Goal: Communication & Community: Ask a question

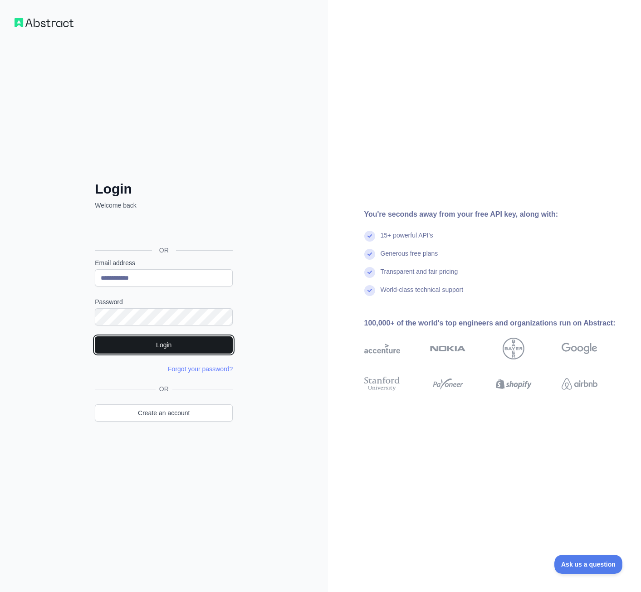
click at [173, 338] on button "Login" at bounding box center [164, 345] width 138 height 17
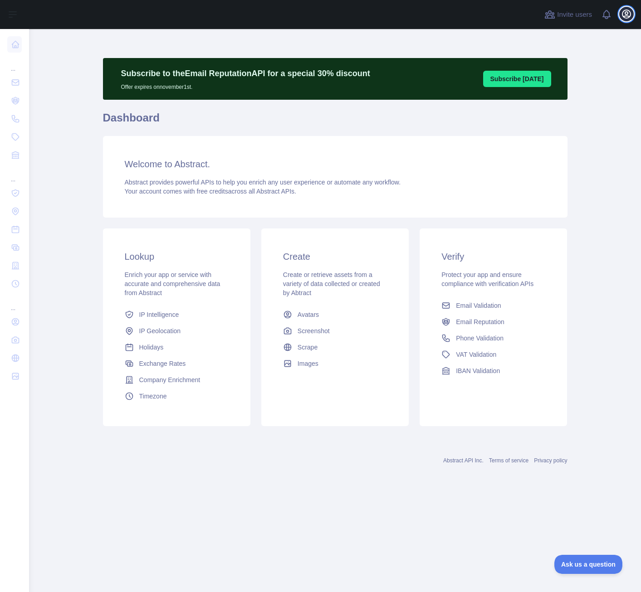
click at [627, 14] on icon "button" at bounding box center [626, 14] width 8 height 8
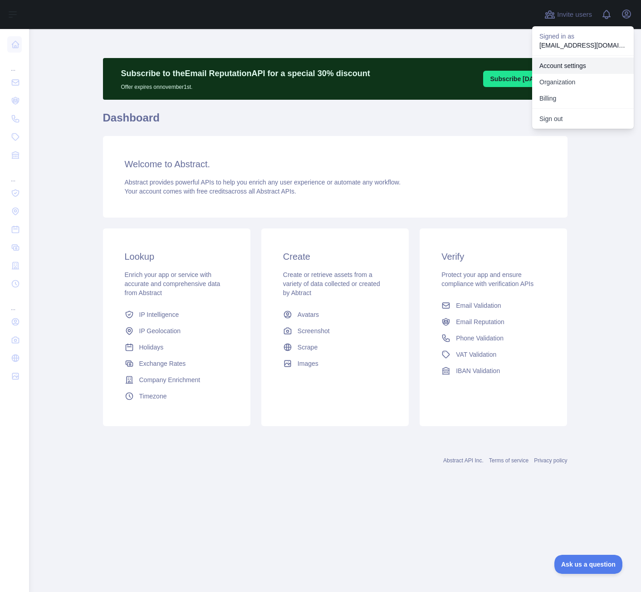
click at [573, 61] on link "Account settings" at bounding box center [583, 66] width 102 height 16
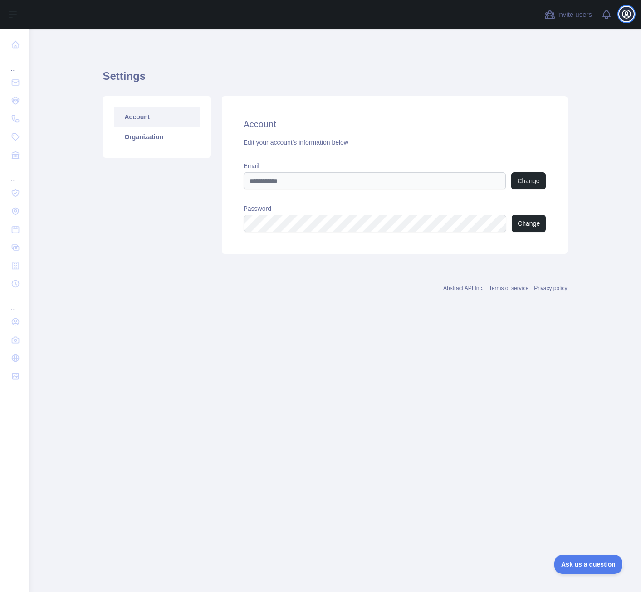
click at [625, 14] on icon "button" at bounding box center [626, 14] width 8 height 8
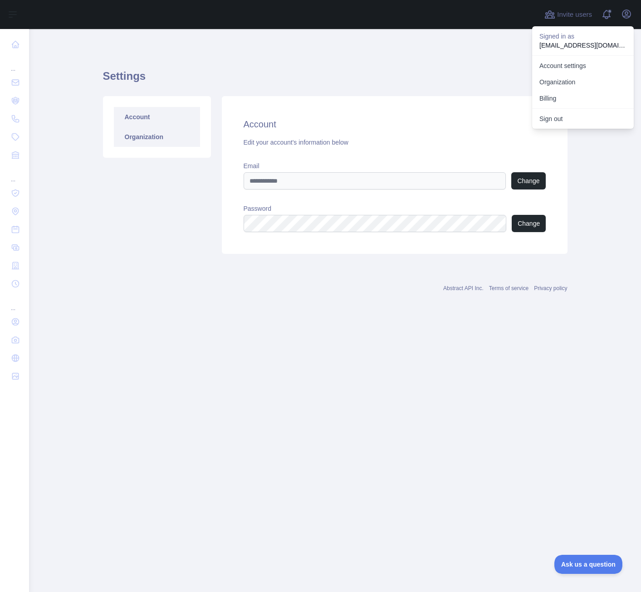
click at [139, 131] on link "Organization" at bounding box center [157, 137] width 86 height 20
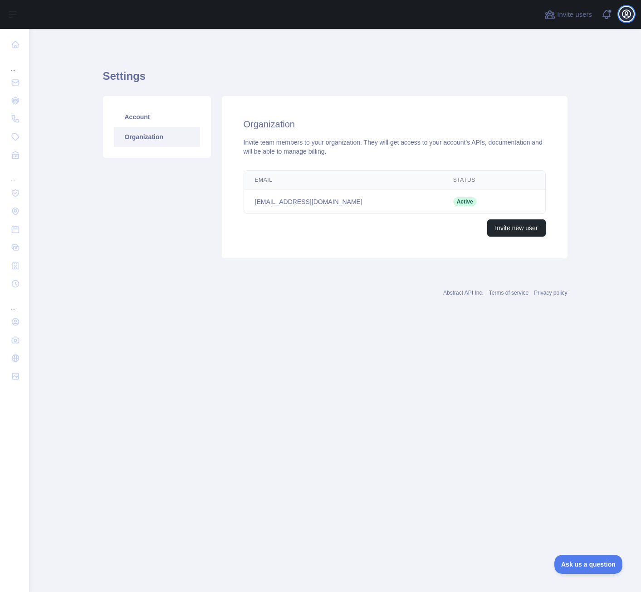
click at [624, 15] on icon "button" at bounding box center [626, 14] width 11 height 11
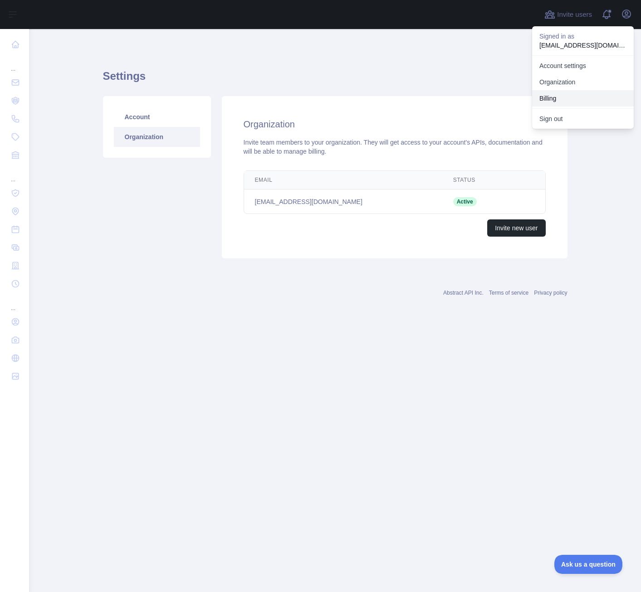
click at [565, 102] on button "Billing" at bounding box center [583, 98] width 102 height 16
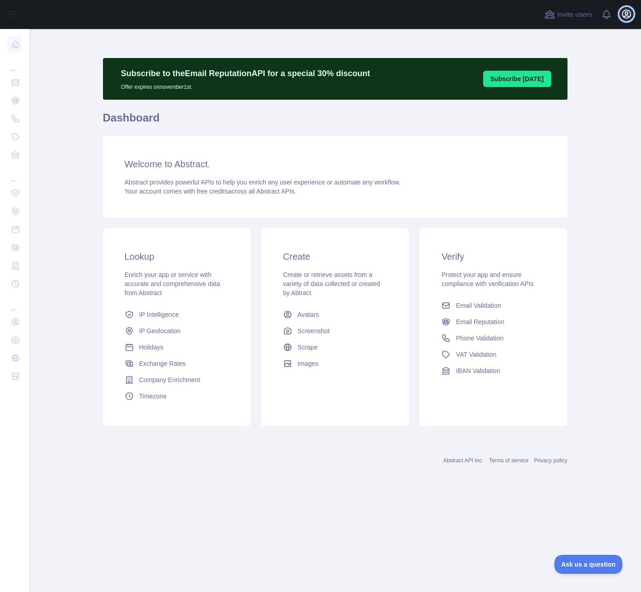
click at [620, 13] on button "Open user menu" at bounding box center [626, 14] width 15 height 15
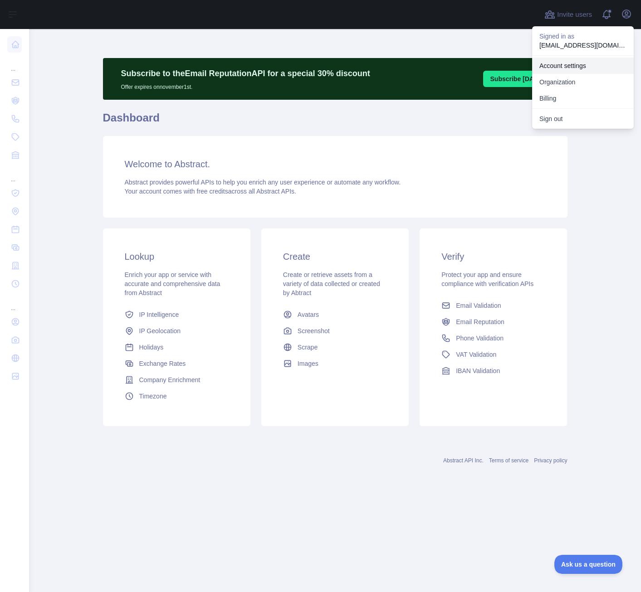
click at [557, 62] on link "Account settings" at bounding box center [583, 66] width 102 height 16
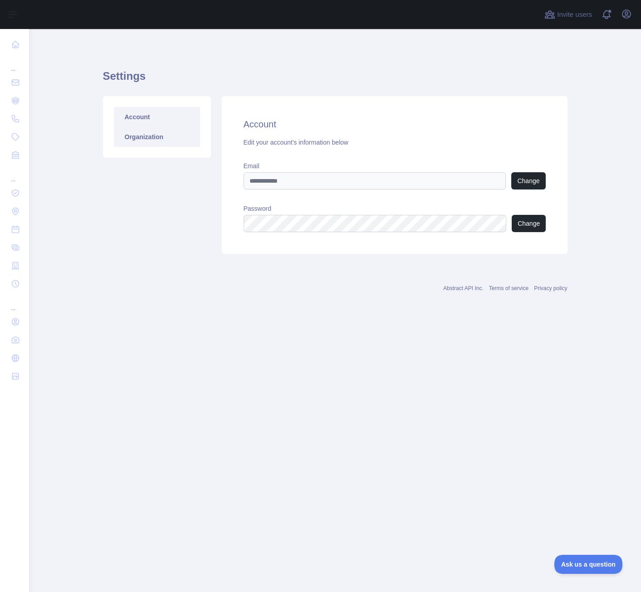
click at [132, 137] on link "Organization" at bounding box center [157, 137] width 86 height 20
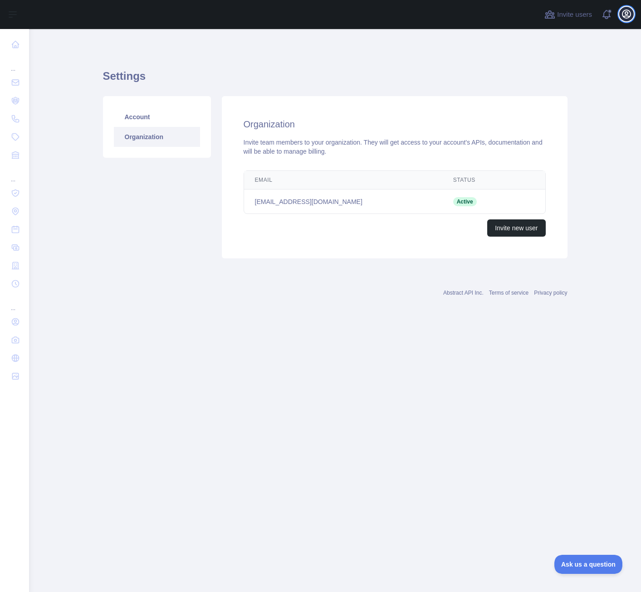
click at [623, 12] on icon "button" at bounding box center [626, 14] width 8 height 8
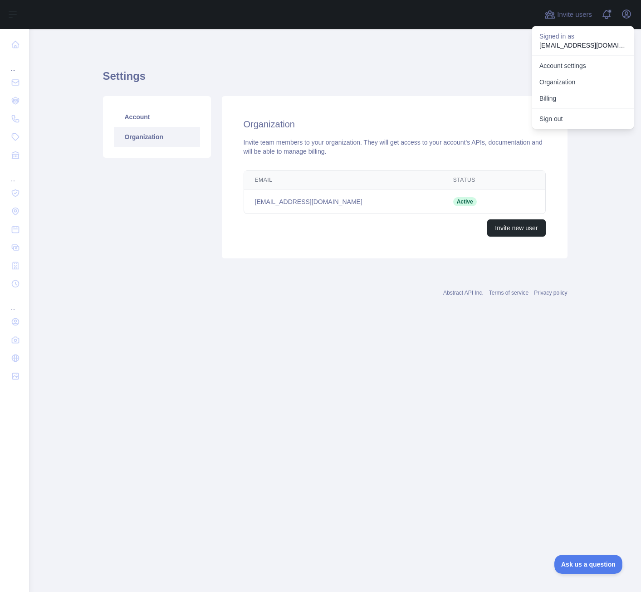
click at [410, 273] on div "Abstract API Inc. Terms of service Privacy policy" at bounding box center [335, 287] width 464 height 33
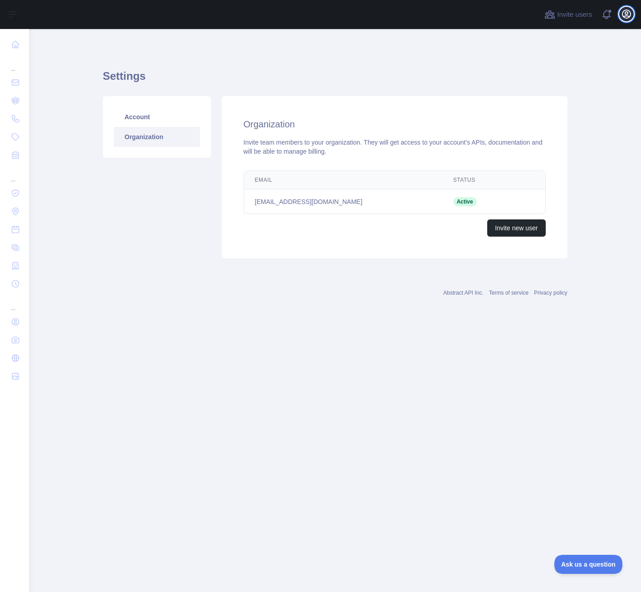
click at [626, 11] on icon "button" at bounding box center [626, 14] width 11 height 11
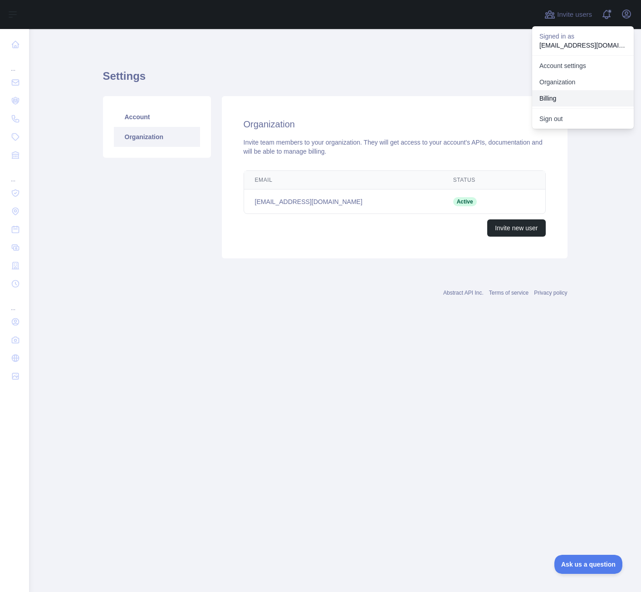
click at [562, 99] on button "Billing" at bounding box center [583, 98] width 102 height 16
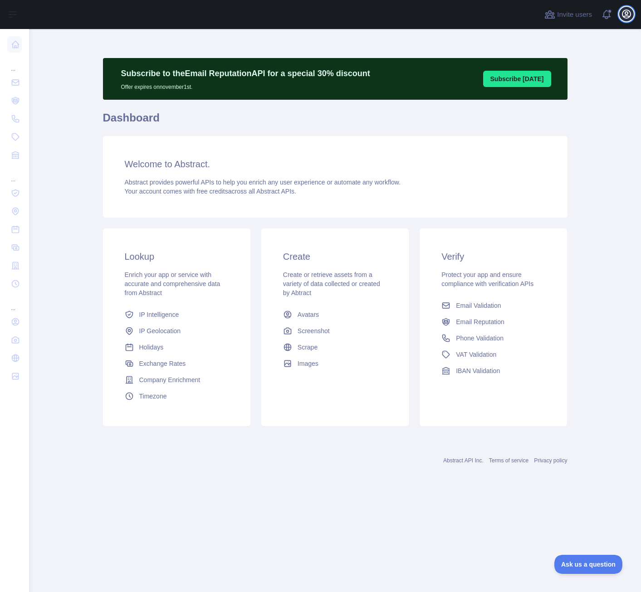
click at [626, 8] on button "Open user menu" at bounding box center [626, 14] width 15 height 15
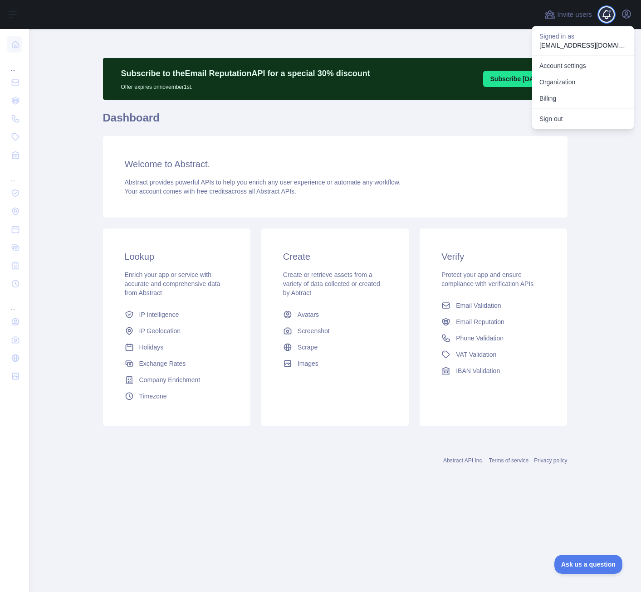
click at [604, 12] on span at bounding box center [610, 14] width 18 height 29
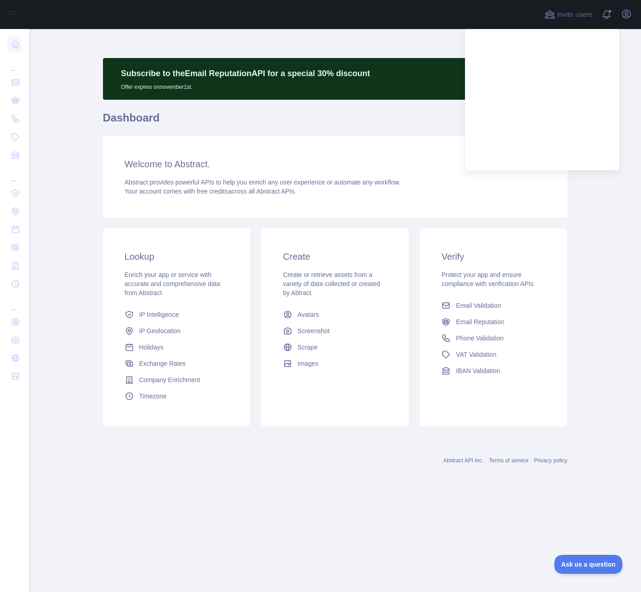
click at [442, 11] on div at bounding box center [283, 14] width 495 height 29
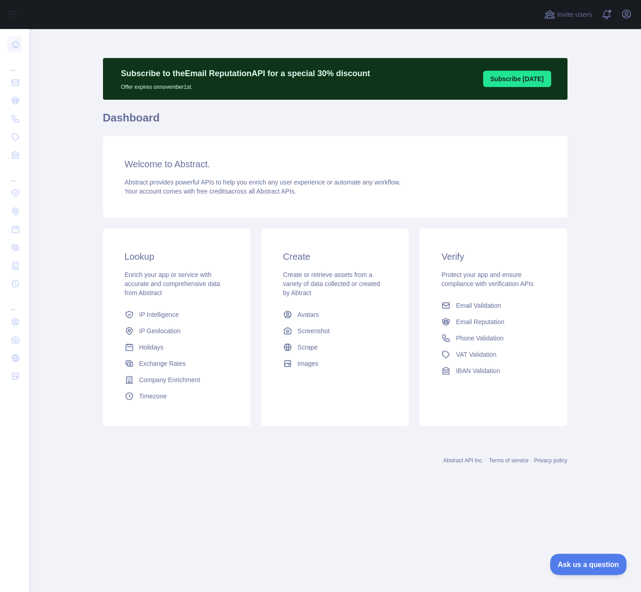
click at [580, 561] on span "Ask us a question" at bounding box center [584, 563] width 68 height 6
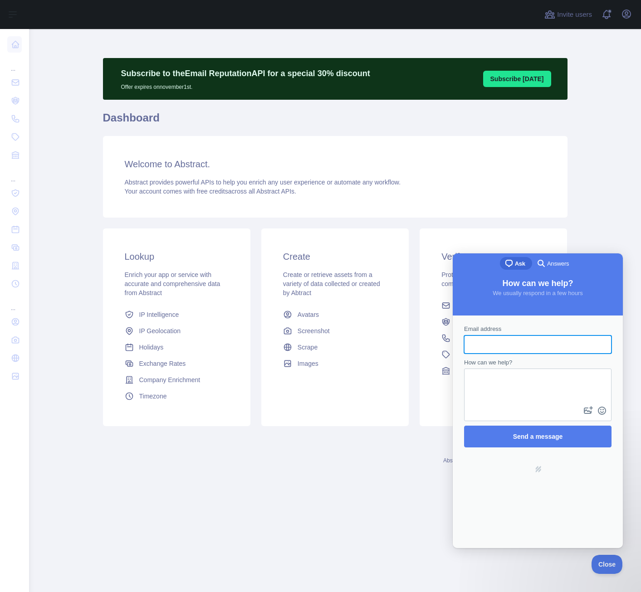
click at [513, 342] on input "Email address" at bounding box center [537, 345] width 133 height 16
type input "**********"
click at [502, 384] on textarea "How can we help?" at bounding box center [538, 387] width 146 height 35
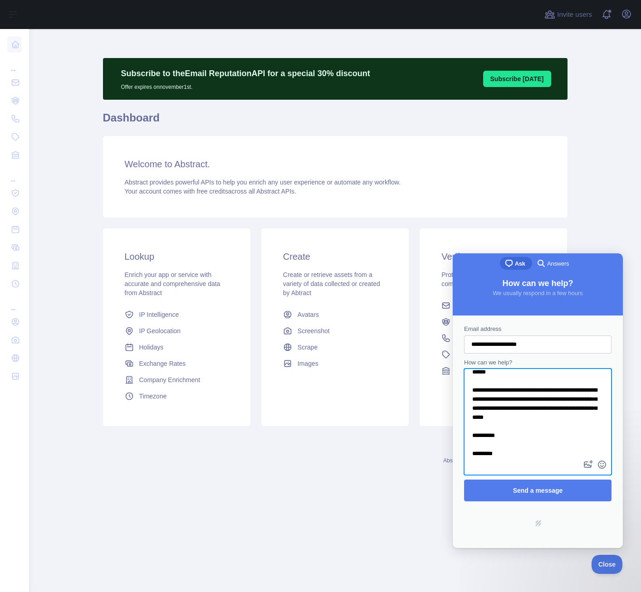
scroll to position [14, 0]
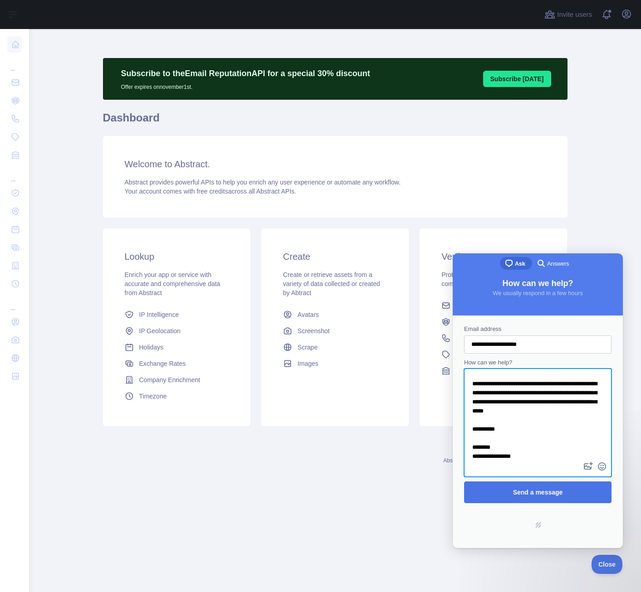
type textarea "**********"
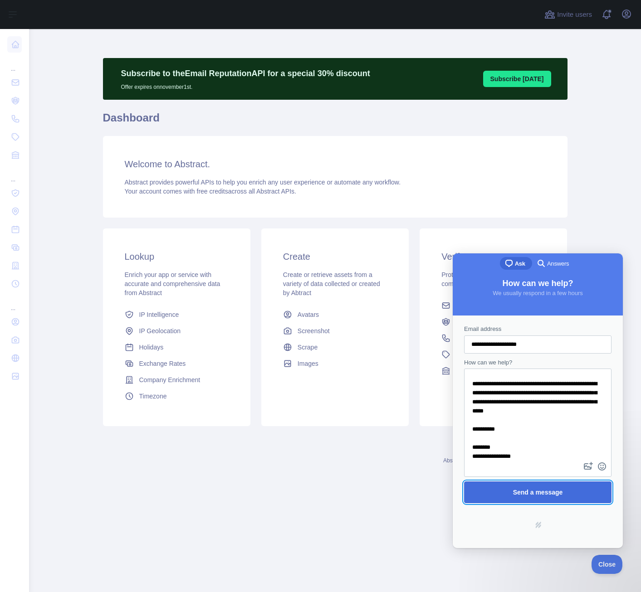
click at [541, 491] on span "Send a message" at bounding box center [538, 492] width 50 height 7
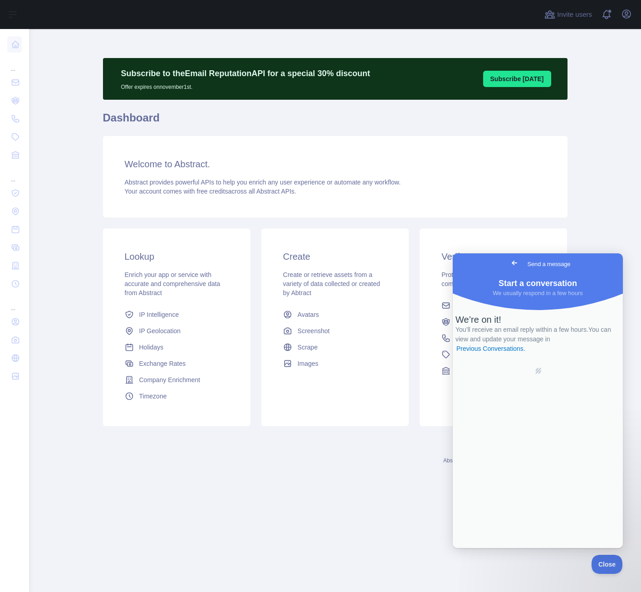
click at [268, 511] on main "Subscribe to the Email Reputation API for a special 30 % discount Offer expires…" at bounding box center [335, 310] width 612 height 563
click at [606, 561] on span "Close" at bounding box center [604, 563] width 31 height 6
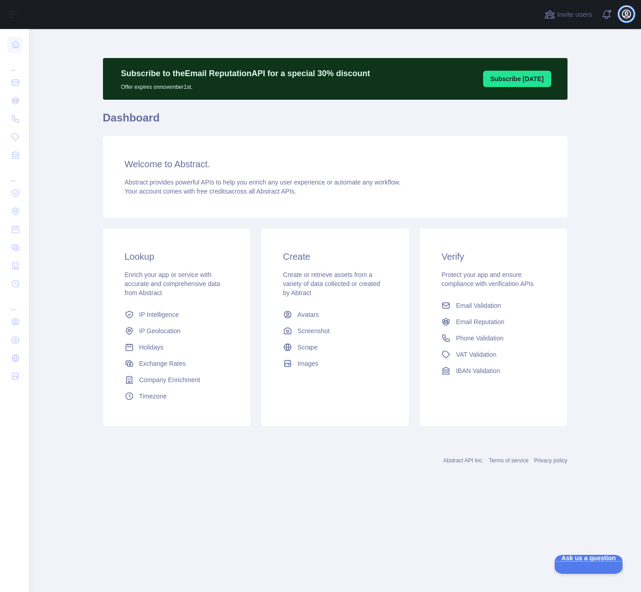
click at [625, 10] on icon "button" at bounding box center [626, 14] width 11 height 11
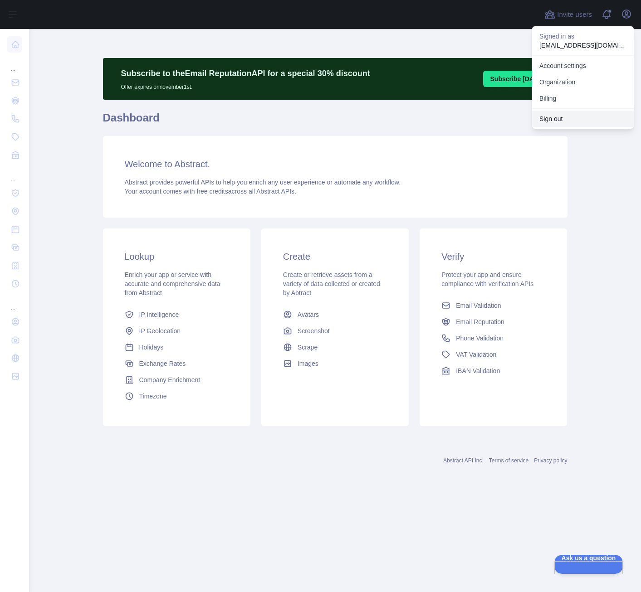
click at [555, 115] on button "Sign out" at bounding box center [583, 119] width 102 height 16
